Goal: Find specific page/section: Find specific page/section

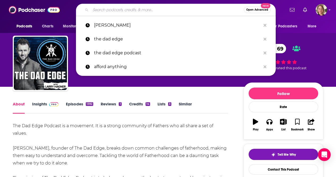
click at [158, 12] on input "Search podcasts, credits, & more..." at bounding box center [167, 10] width 153 height 9
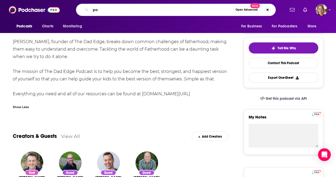
type input "p"
type input "modern classrooms project"
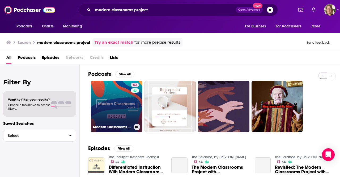
click at [129, 109] on link "52 Modern Classrooms Project Podcast" at bounding box center [117, 107] width 52 height 52
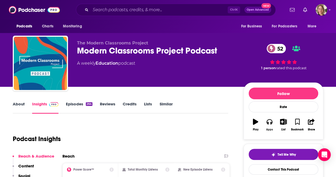
click at [268, 123] on icon "button" at bounding box center [270, 121] width 6 height 5
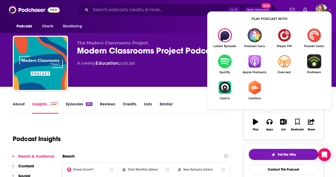
click at [256, 66] on img "Show Listen On dropdown" at bounding box center [255, 61] width 30 height 14
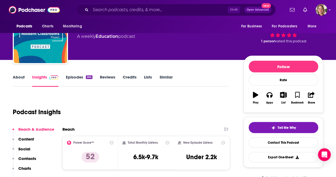
scroll to position [53, 0]
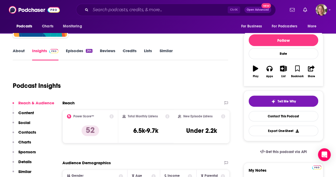
click at [22, 49] on link "About" at bounding box center [19, 54] width 12 height 12
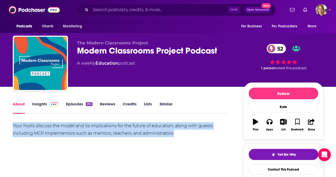
drag, startPoint x: 10, startPoint y: 125, endPoint x: 218, endPoint y: 137, distance: 208.2
copy div "Your hosts discuss the model and its implications for the future of education, …"
click at [39, 104] on link "Insights" at bounding box center [45, 107] width 26 height 12
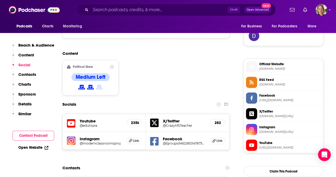
scroll to position [399, 0]
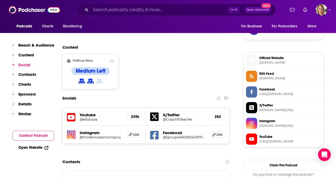
click at [277, 120] on span "Instagram" at bounding box center [290, 120] width 62 height 5
click at [287, 136] on span "YouTube" at bounding box center [290, 136] width 62 height 5
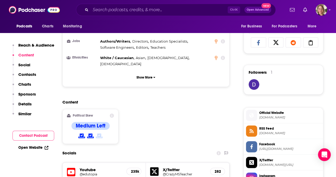
scroll to position [346, 0]
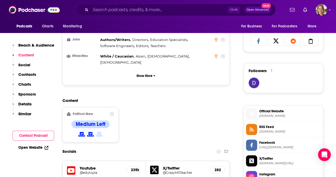
click at [300, 114] on span "[DOMAIN_NAME]" at bounding box center [290, 116] width 62 height 4
